Goal: Navigation & Orientation: Find specific page/section

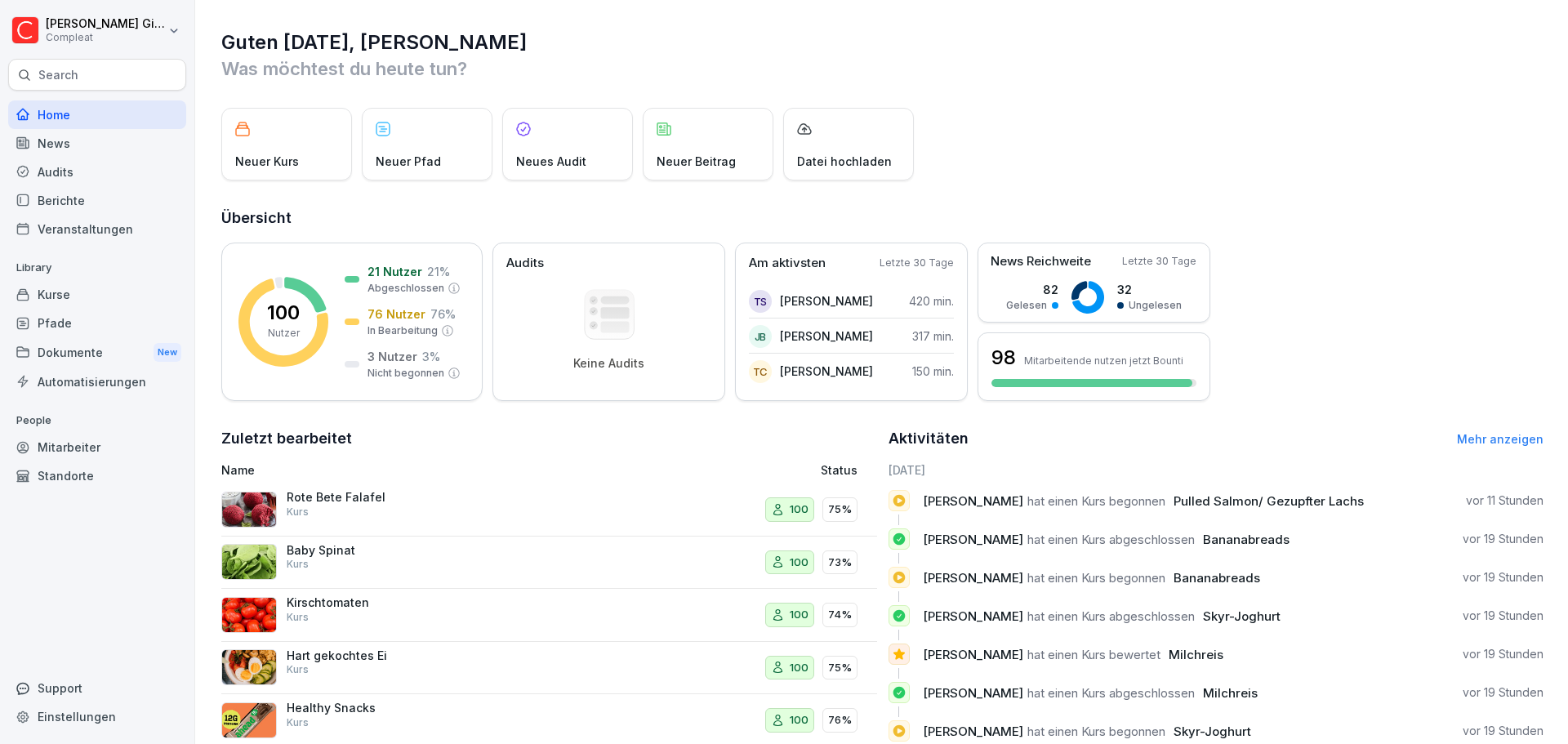
scroll to position [97, 0]
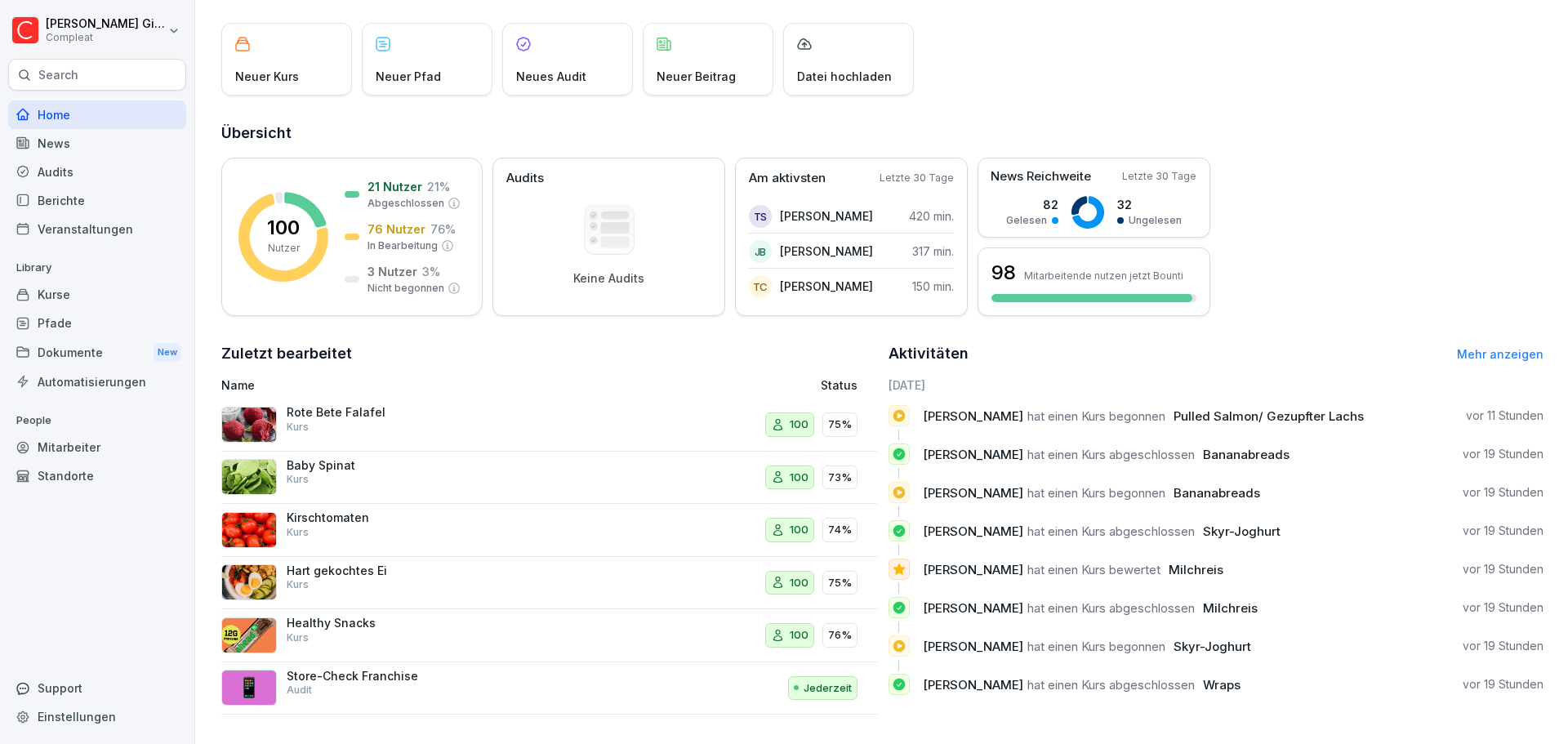
click at [126, 303] on div "Kurse" at bounding box center [97, 294] width 178 height 29
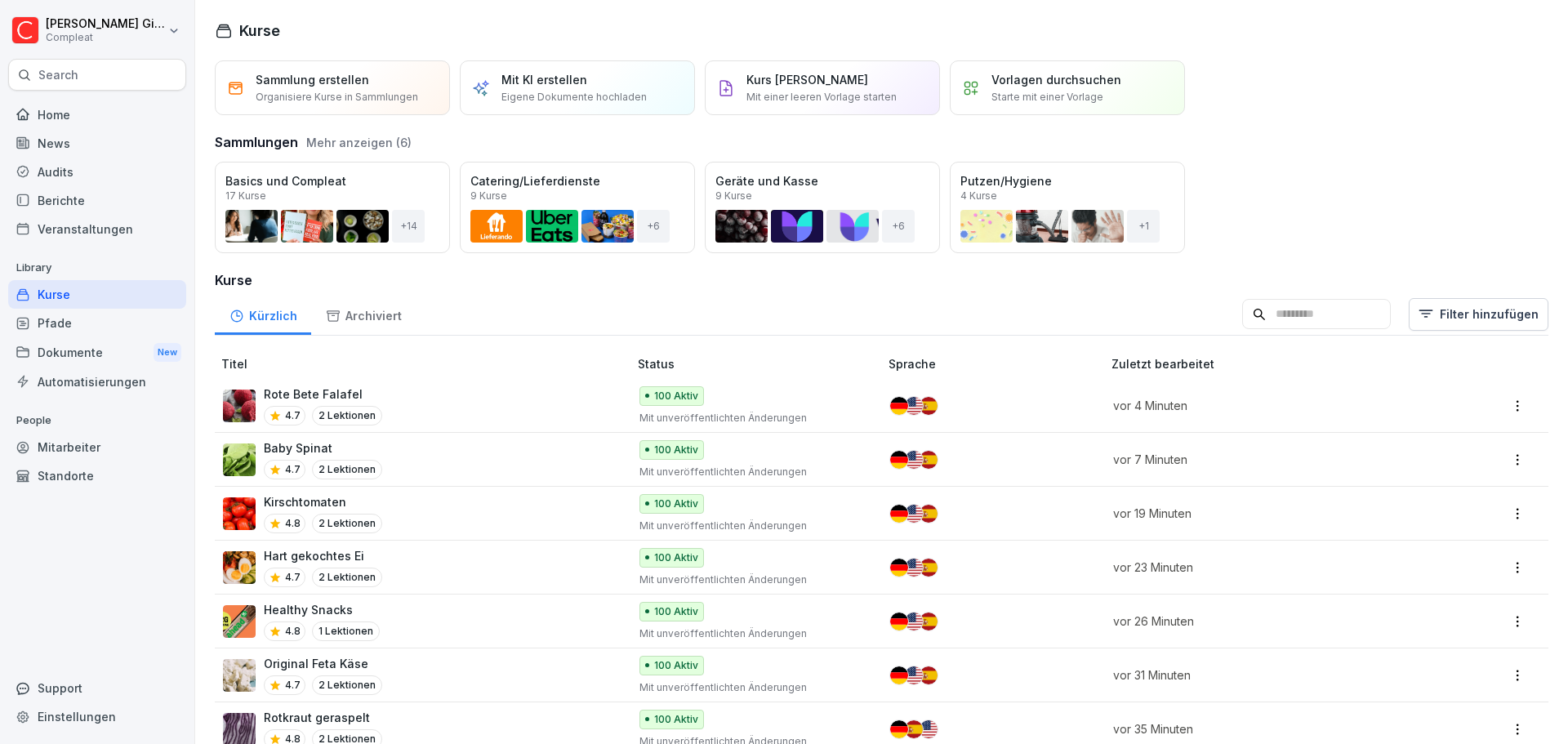
click at [1406, 224] on div "Öffnen Basics und Compleat 17 Kurse + 14 Öffnen Catering/Lieferdienste 9 Kurse …" at bounding box center [882, 207] width 1334 height 92
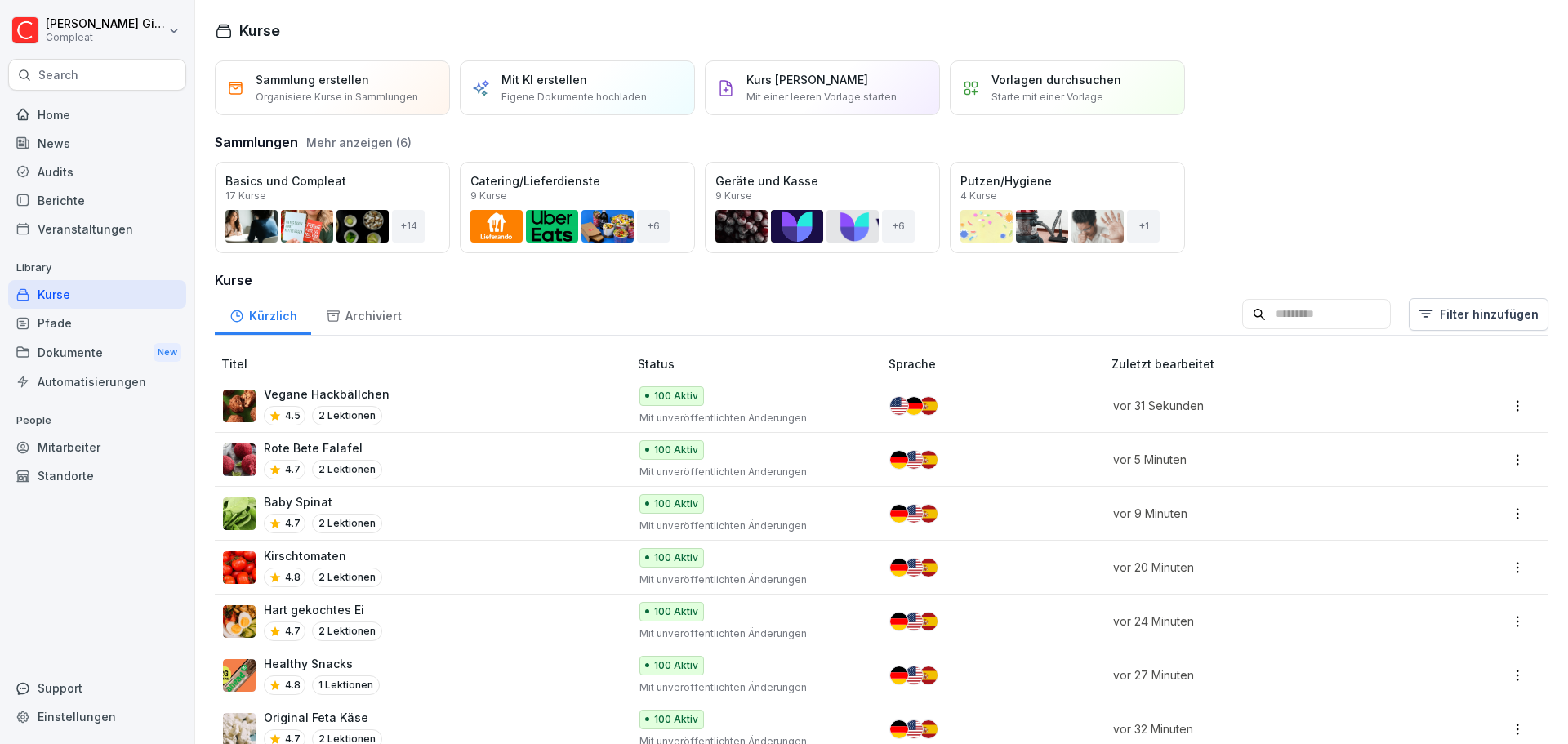
click at [127, 559] on div "Home News Audits Berichte Veranstaltungen Library Kurse Pfade Dokumente New Aut…" at bounding box center [97, 413] width 178 height 645
click at [76, 118] on div "Home" at bounding box center [97, 114] width 178 height 29
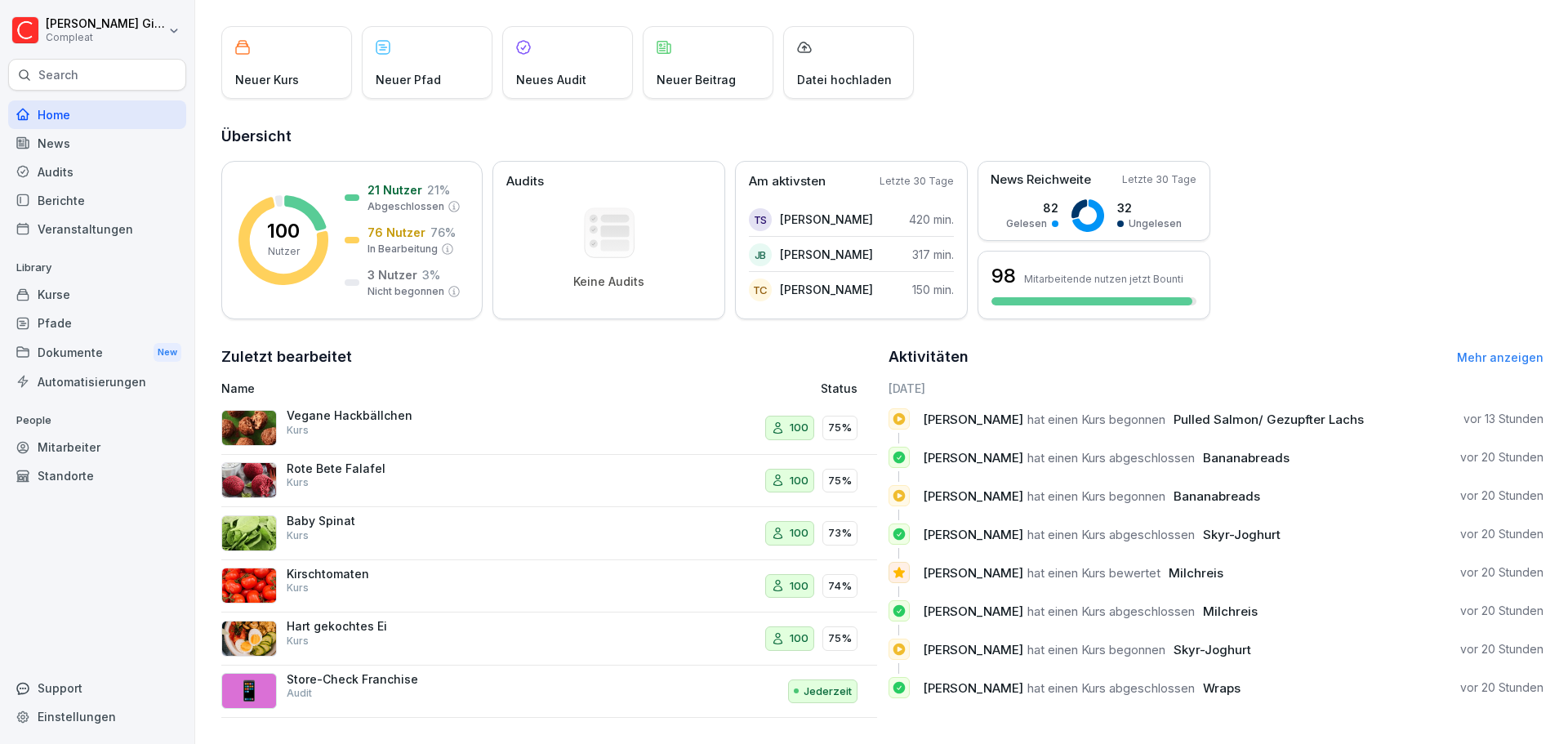
scroll to position [97, 0]
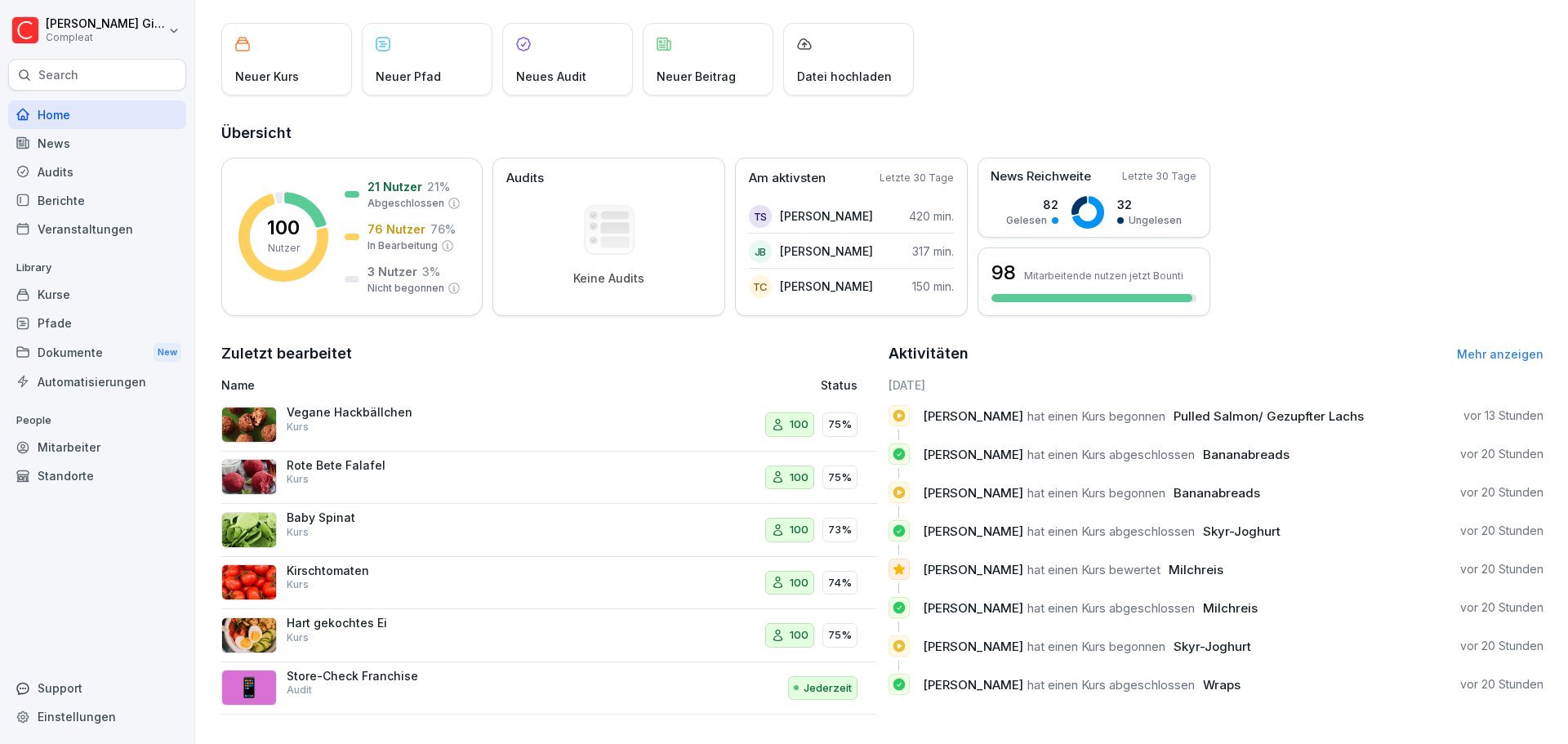
click at [134, 159] on div "Audits" at bounding box center [97, 172] width 178 height 29
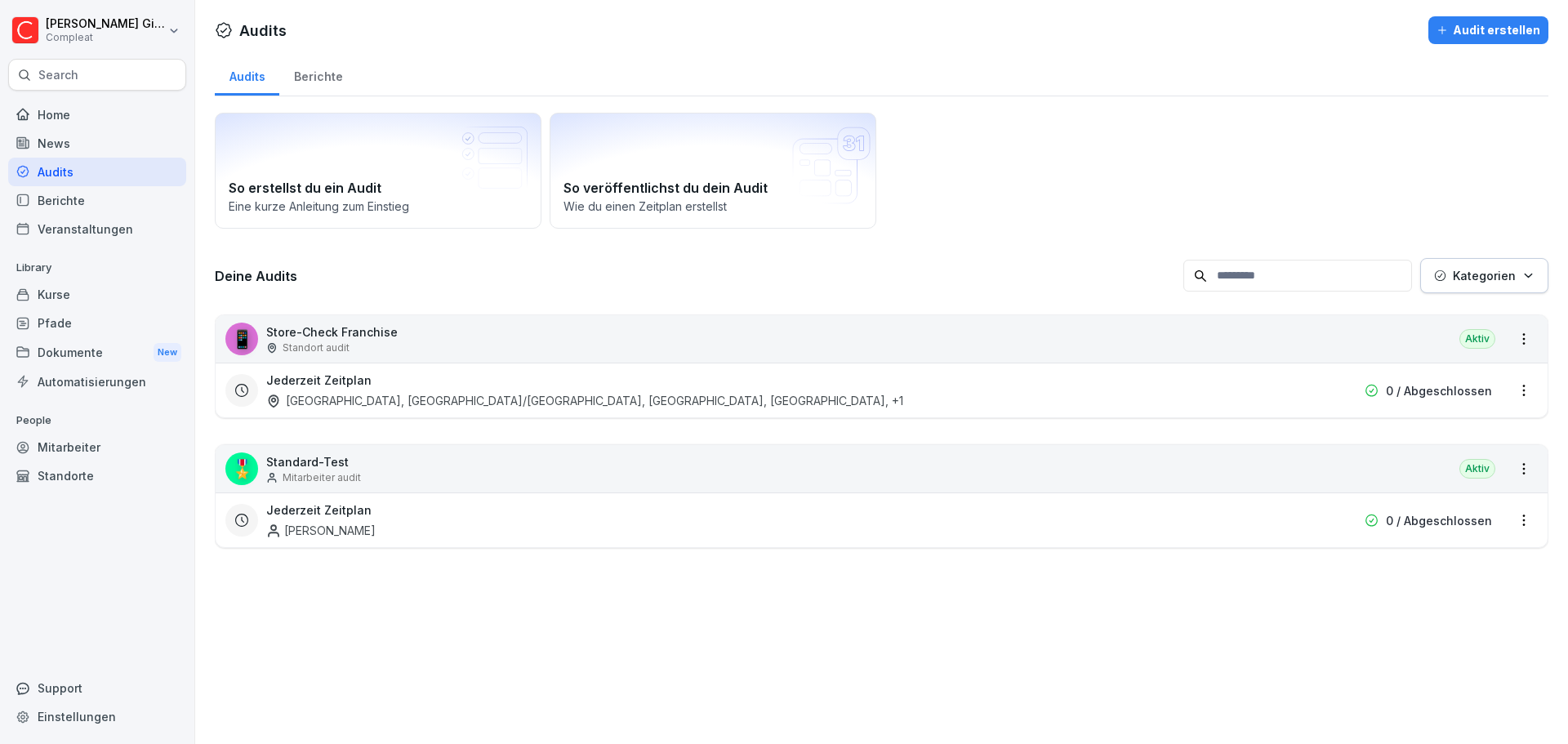
click at [401, 400] on div "[GEOGRAPHIC_DATA], [GEOGRAPHIC_DATA]/[GEOGRAPHIC_DATA], [GEOGRAPHIC_DATA], [GEO…" at bounding box center [585, 401] width 637 height 17
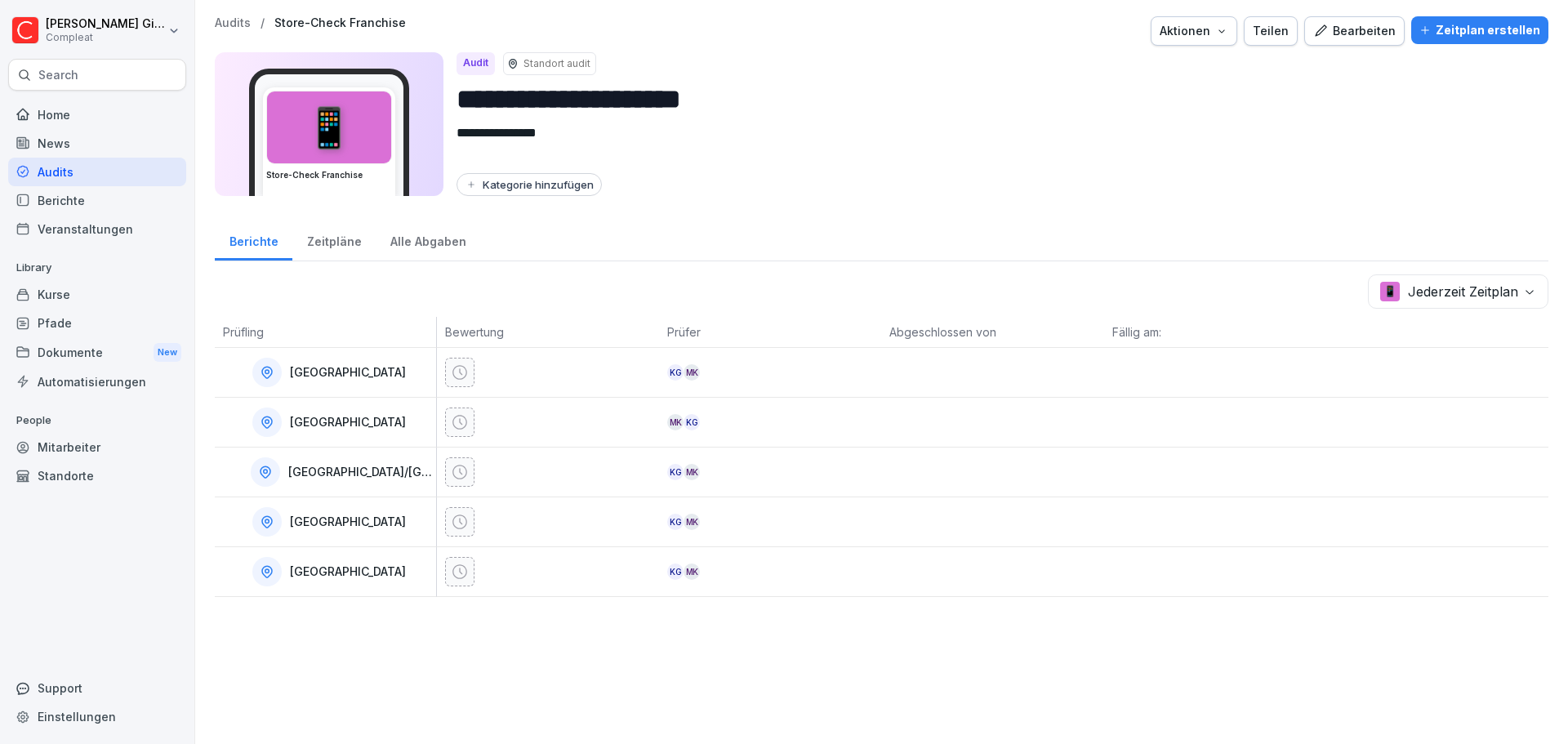
click at [888, 669] on div "**********" at bounding box center [882, 372] width 1373 height 744
click at [740, 685] on div "**********" at bounding box center [882, 372] width 1373 height 744
click at [111, 121] on div "Home" at bounding box center [97, 114] width 178 height 29
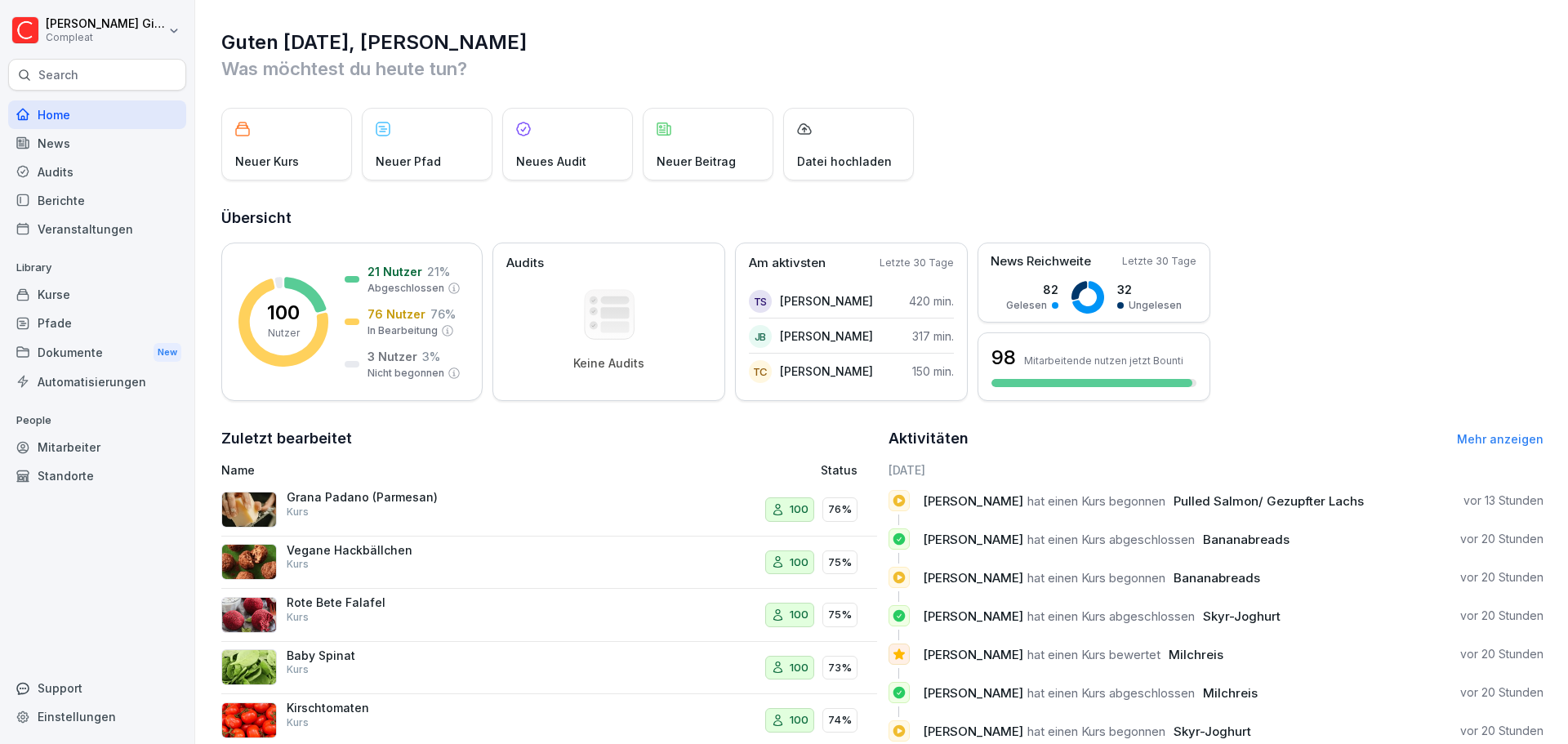
click at [686, 441] on h2 "Zuletzt bearbeitet" at bounding box center [549, 438] width 656 height 23
click at [80, 282] on div "Kurse" at bounding box center [97, 294] width 178 height 29
